Goal: Complete application form

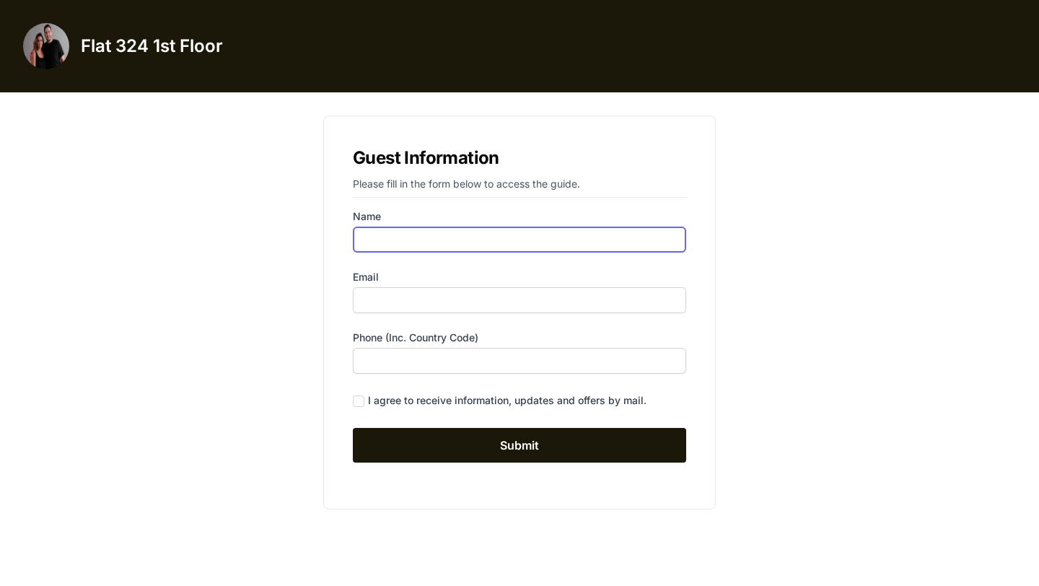
click at [474, 233] on input "Name" at bounding box center [519, 240] width 333 height 26
type input "[PERSON_NAME]"
type input "[EMAIL_ADDRESS][DOMAIN_NAME]"
type input "0647429315"
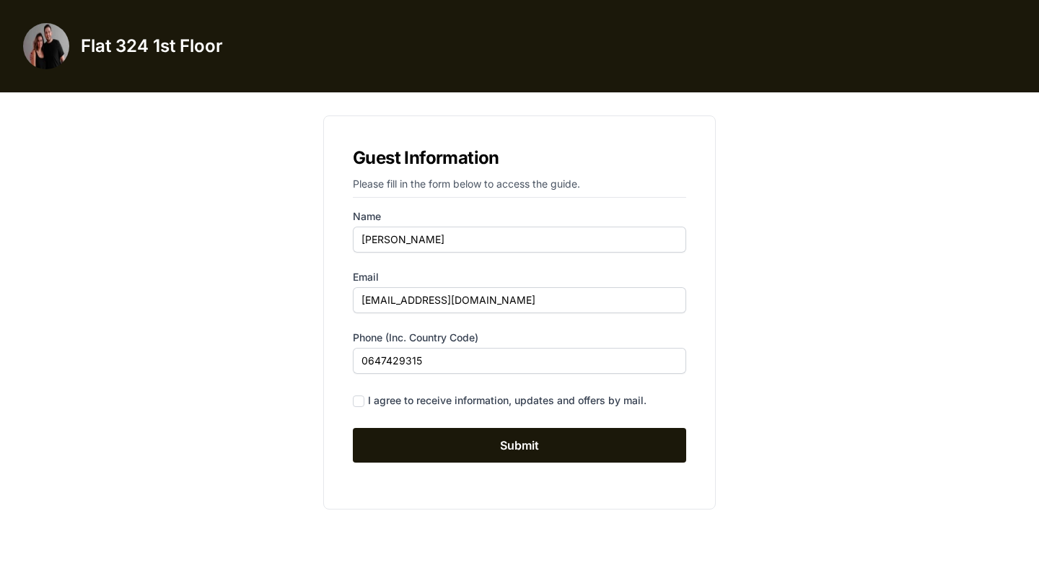
click at [467, 404] on div "I agree to receive information, updates and offers by mail." at bounding box center [507, 400] width 279 height 14
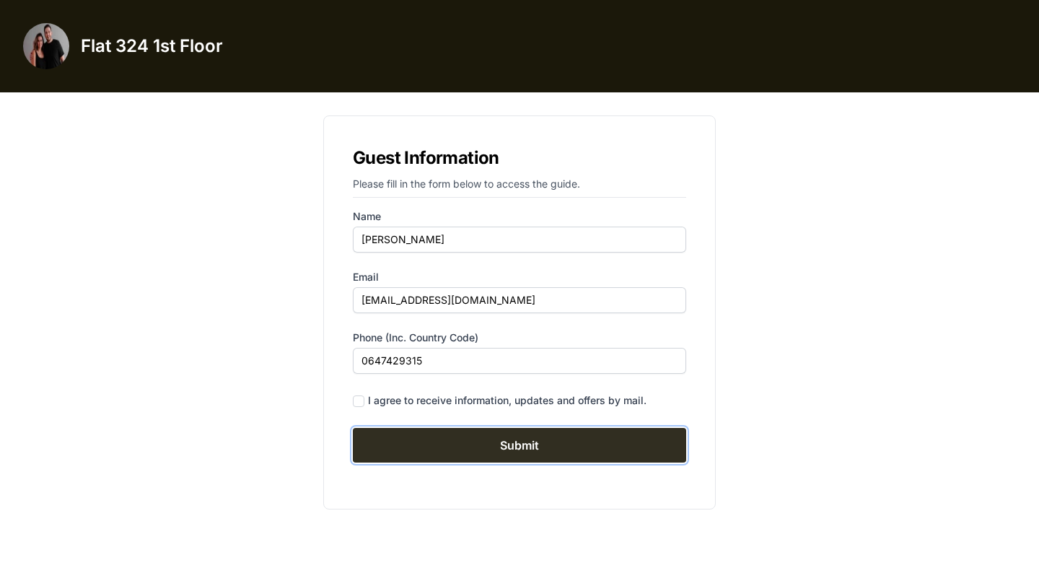
click at [488, 444] on input "Submit" at bounding box center [519, 445] width 333 height 35
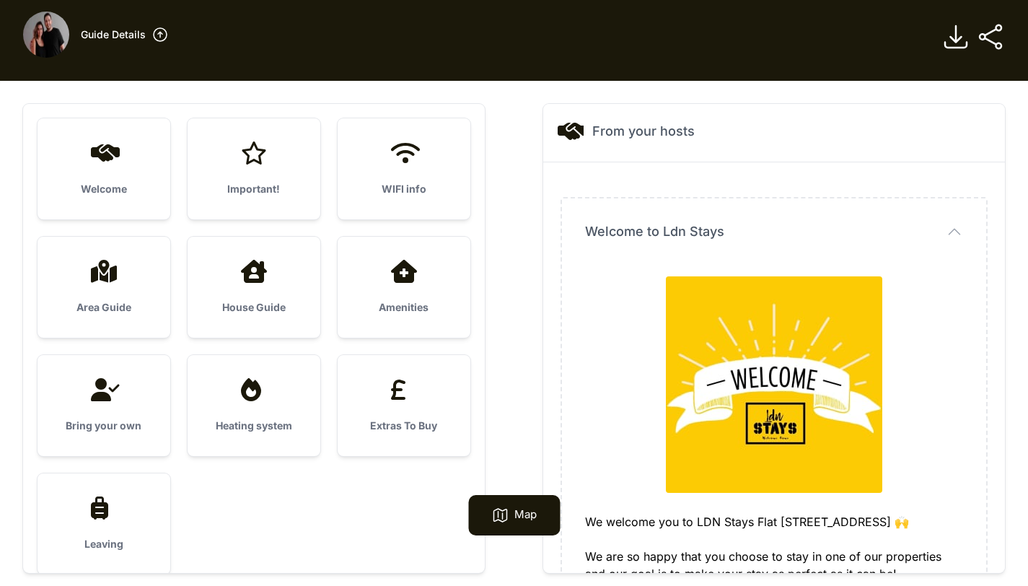
scroll to position [19, 0]
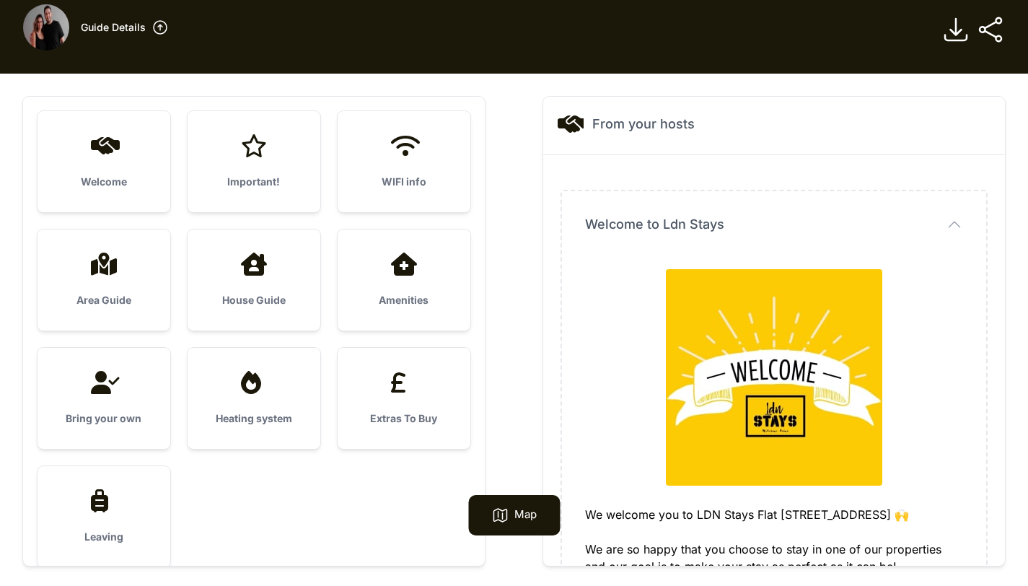
click at [417, 166] on div "WIFI info" at bounding box center [404, 161] width 133 height 101
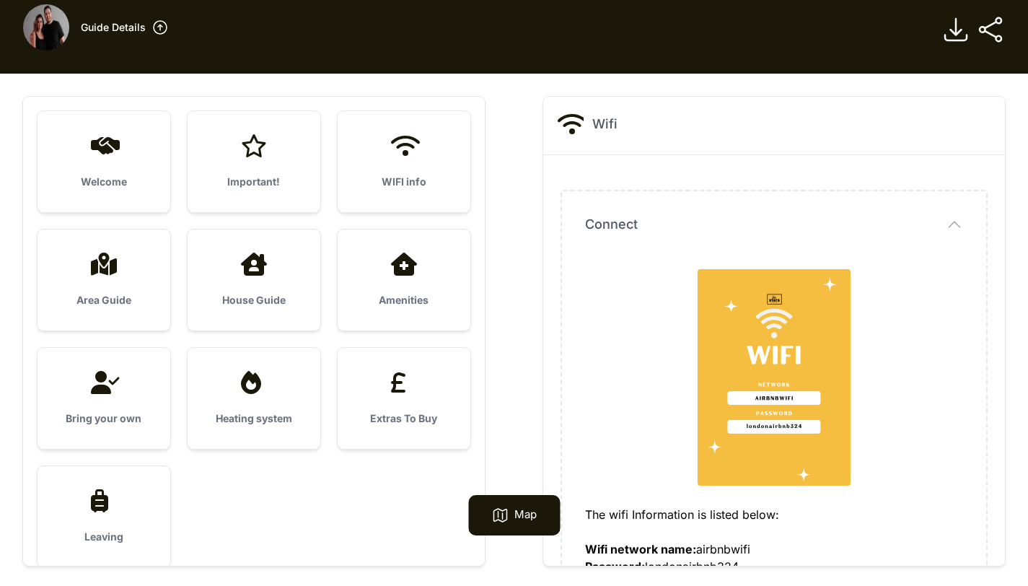
click at [111, 130] on div "Welcome" at bounding box center [104, 161] width 133 height 101
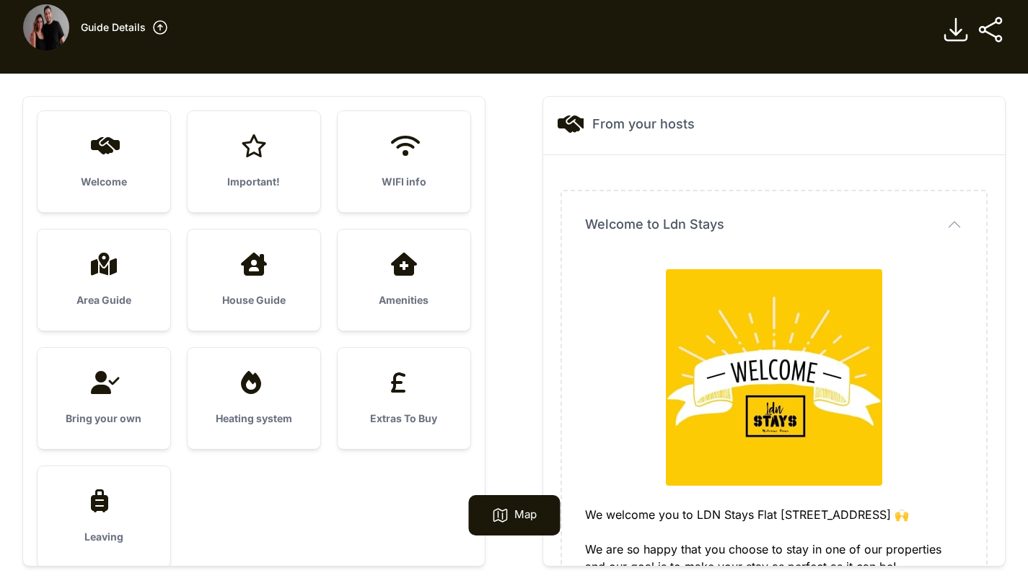
click at [118, 286] on div "Area Guide" at bounding box center [104, 279] width 133 height 101
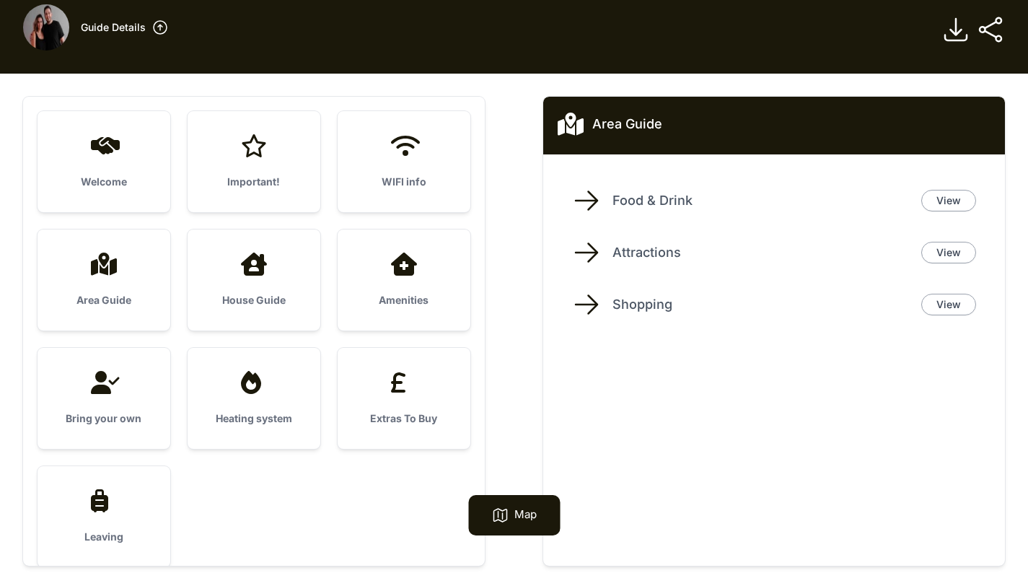
click at [229, 274] on div at bounding box center [254, 264] width 87 height 23
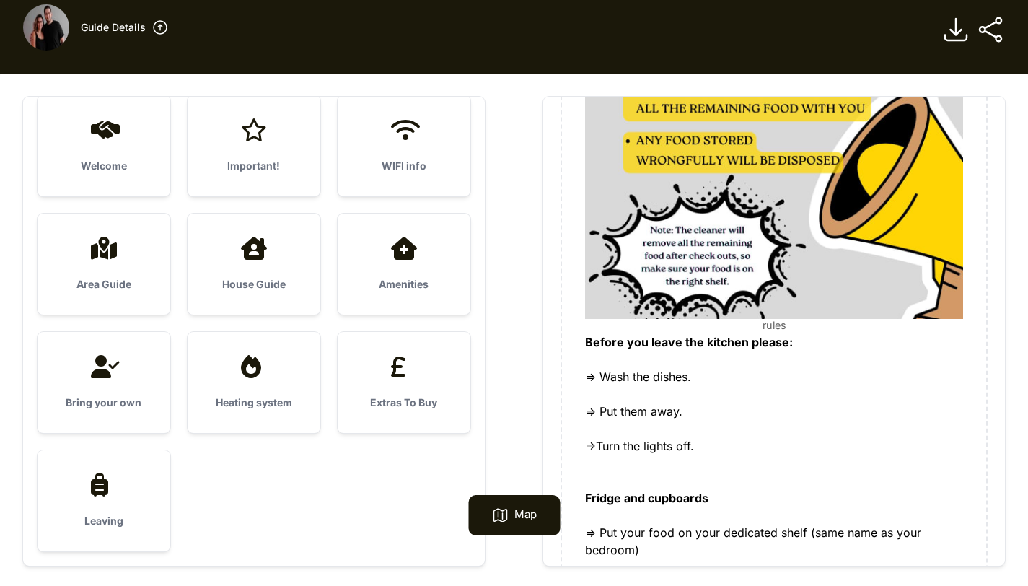
scroll to position [515, 0]
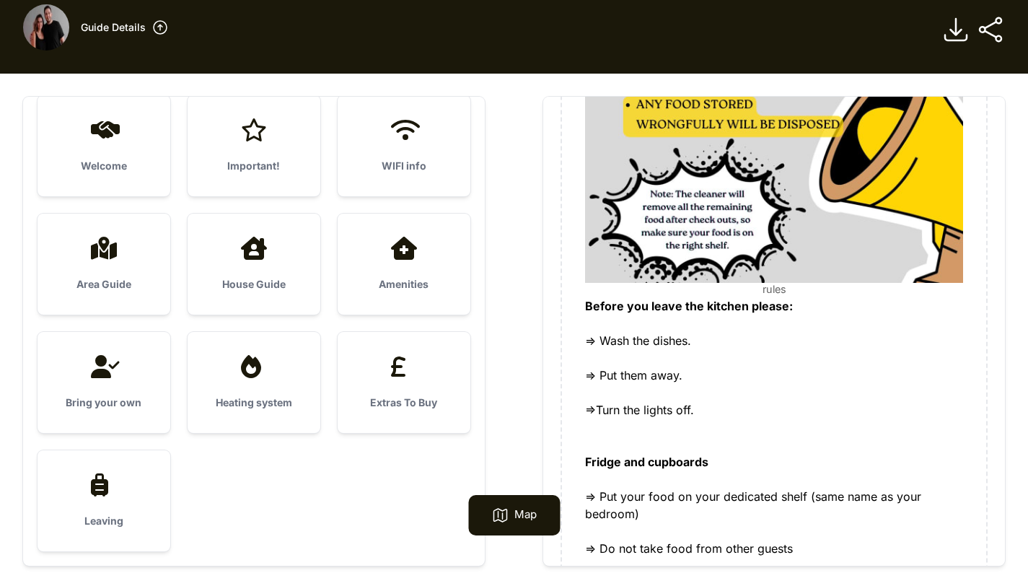
click at [402, 364] on icon at bounding box center [404, 366] width 35 height 23
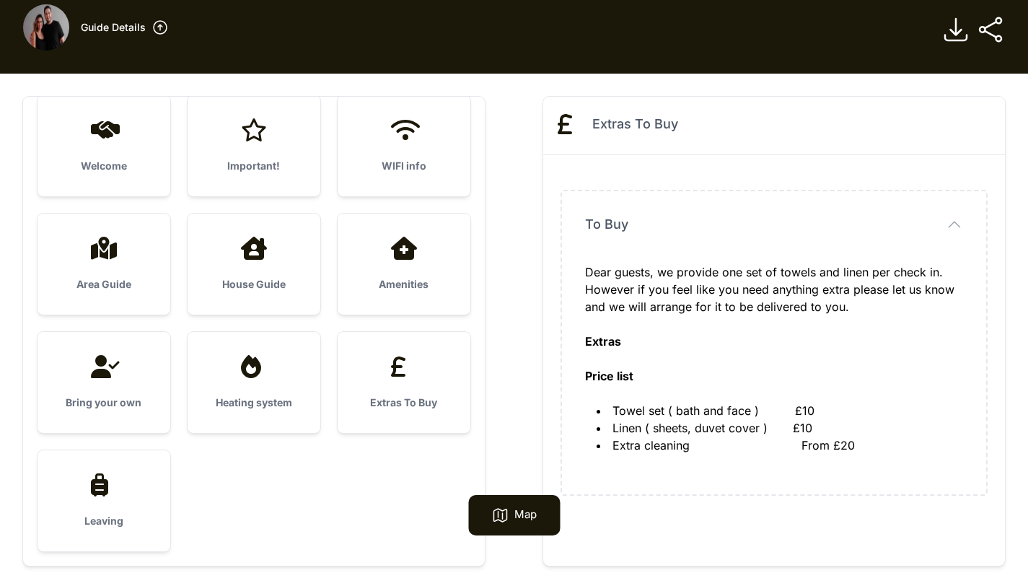
click at [245, 364] on icon at bounding box center [251, 366] width 20 height 23
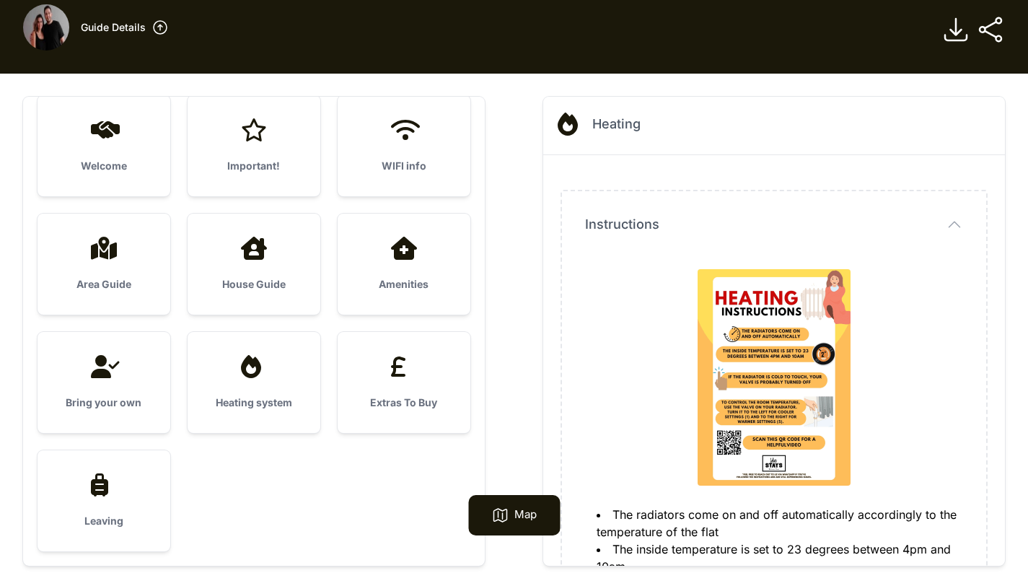
click at [128, 367] on div at bounding box center [104, 366] width 87 height 23
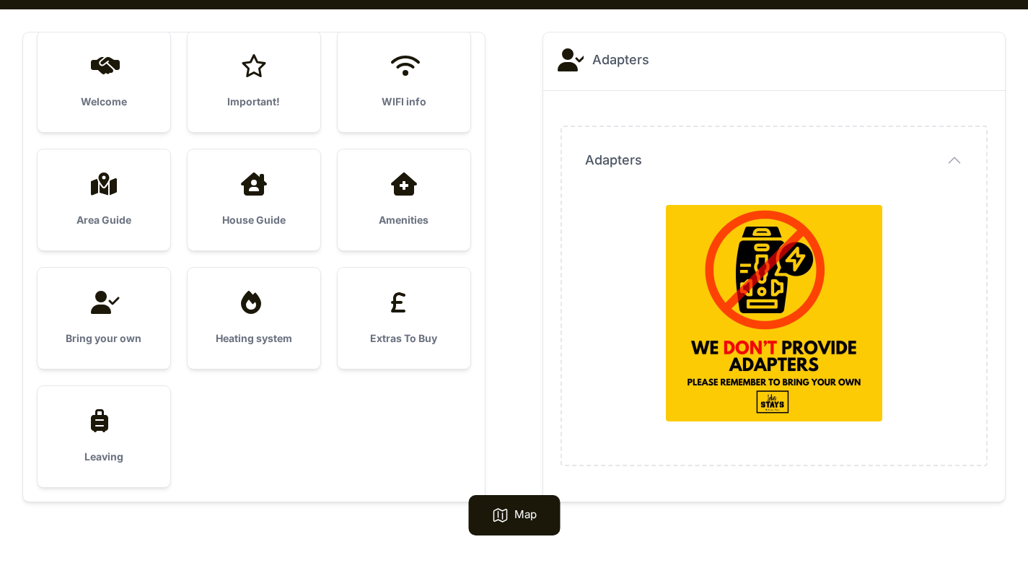
scroll to position [92, 0]
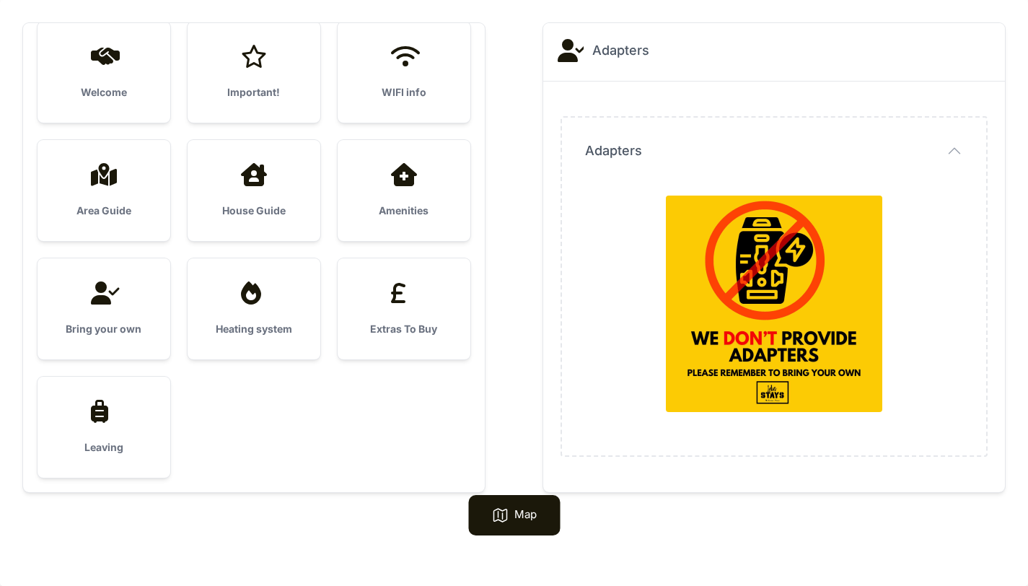
click at [128, 436] on div "Leaving" at bounding box center [104, 427] width 133 height 101
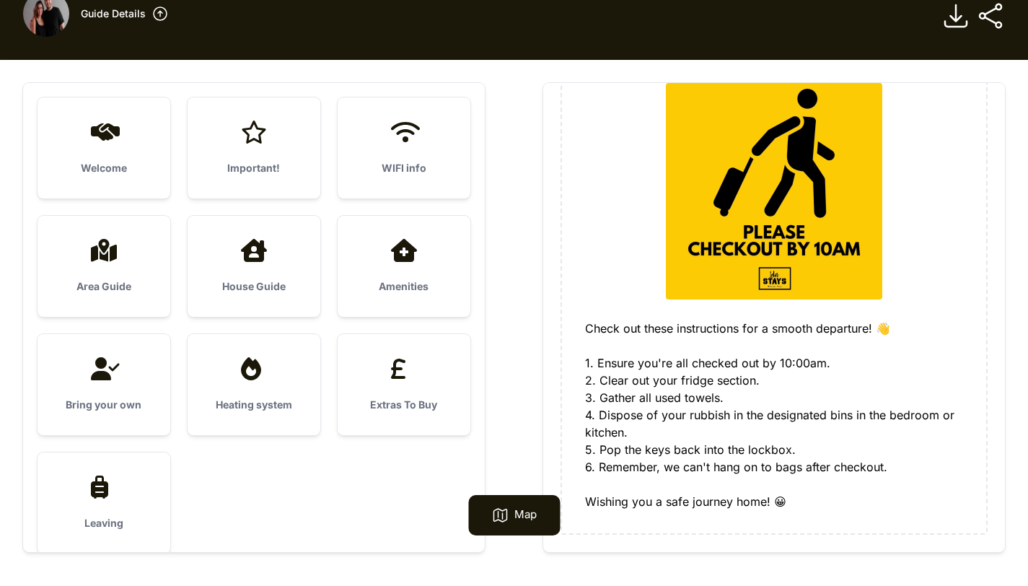
scroll to position [0, 0]
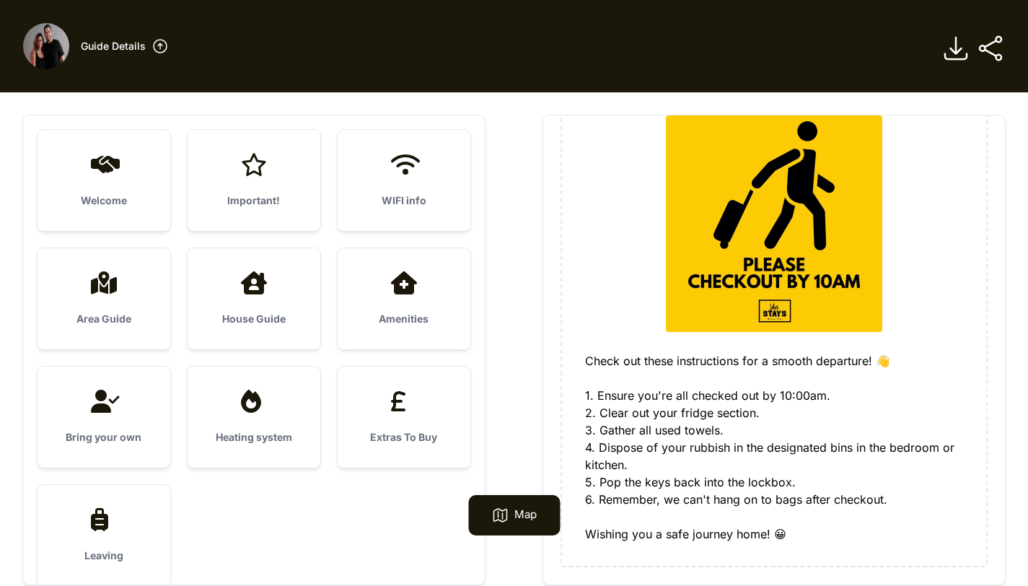
click at [395, 165] on icon at bounding box center [404, 164] width 35 height 23
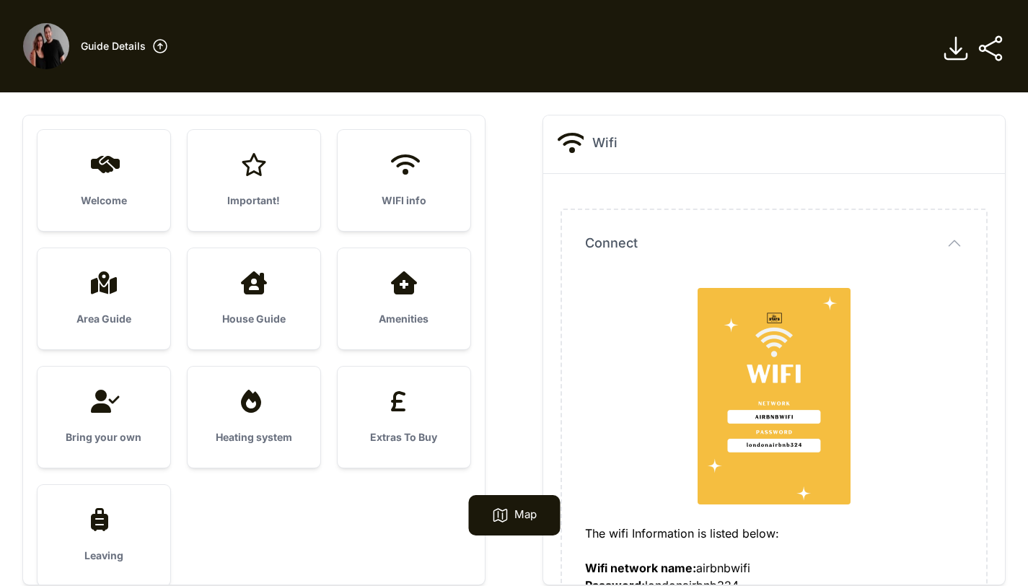
scroll to position [51, 0]
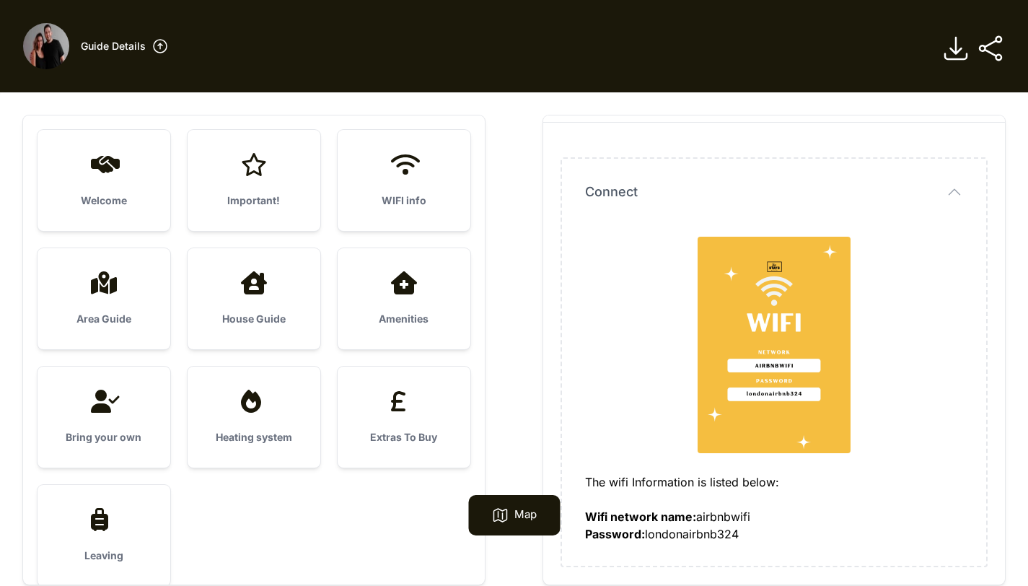
click at [246, 152] on div "Important!" at bounding box center [254, 180] width 133 height 101
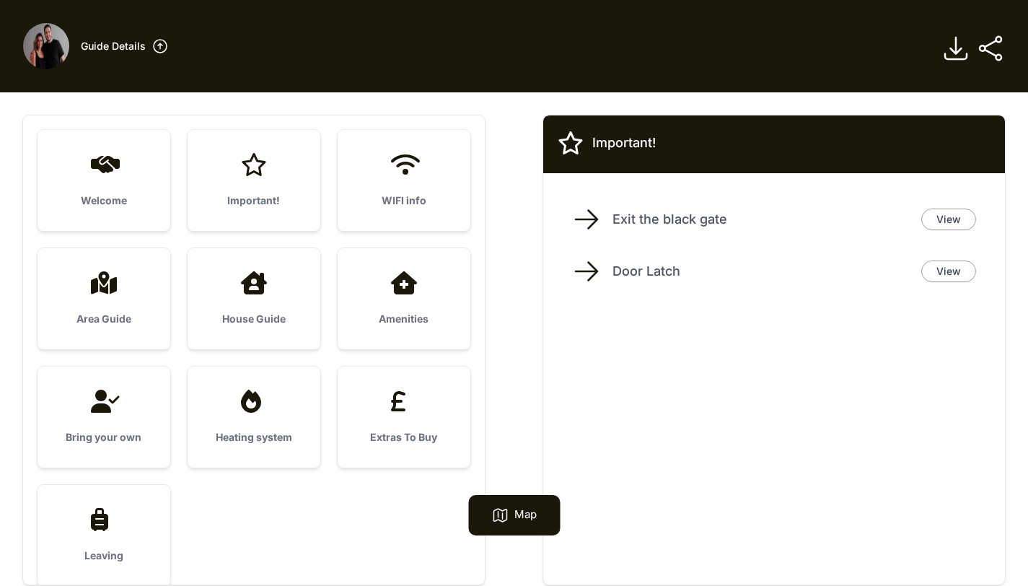
click at [71, 128] on div "Welcome Important! WIFI info Area Guide House Guide" at bounding box center [254, 349] width 462 height 469
click at [84, 167] on div at bounding box center [104, 164] width 87 height 23
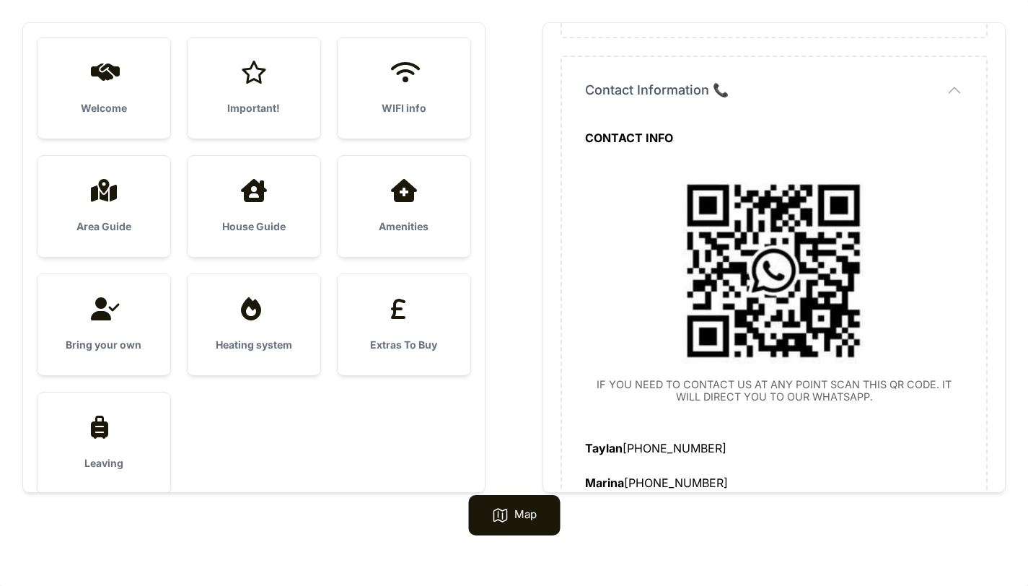
scroll to position [1372, 0]
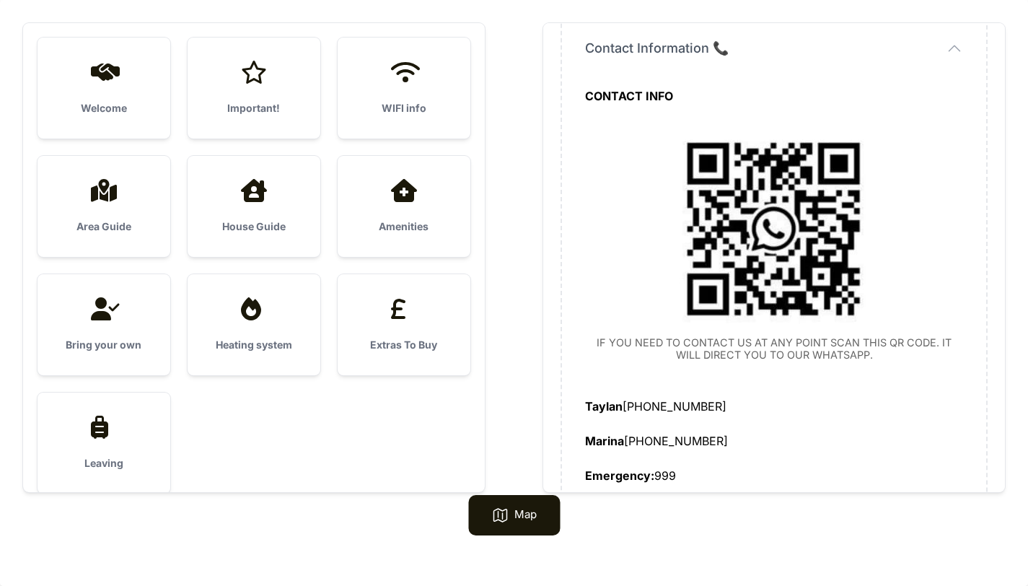
click at [136, 215] on div "Area Guide" at bounding box center [104, 206] width 133 height 101
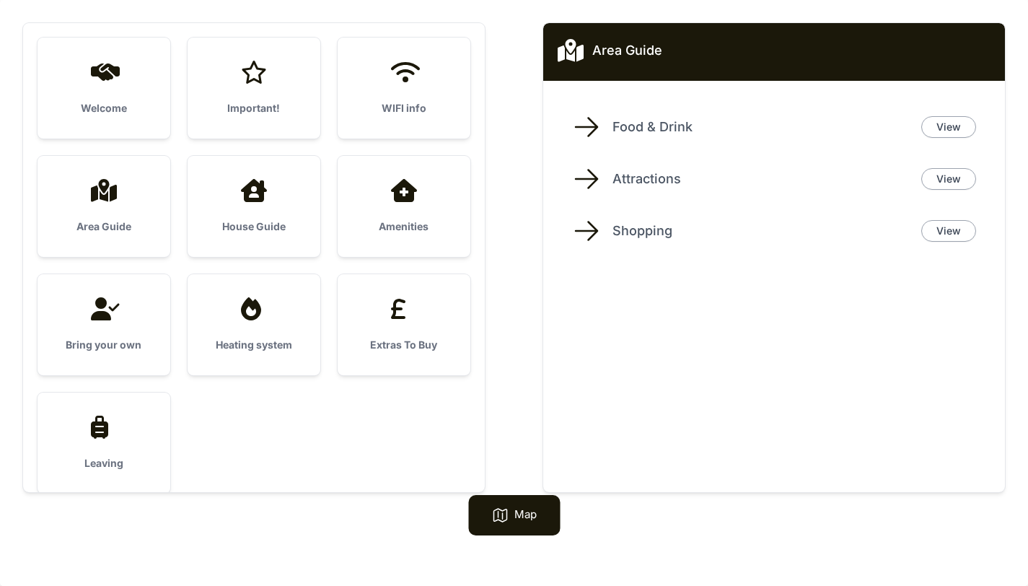
click at [588, 125] on icon at bounding box center [586, 127] width 29 height 29
click at [603, 61] on div "Area Guide" at bounding box center [610, 51] width 105 height 26
click at [499, 531] on div "Map" at bounding box center [514, 515] width 92 height 40
